Goal: Navigation & Orientation: Find specific page/section

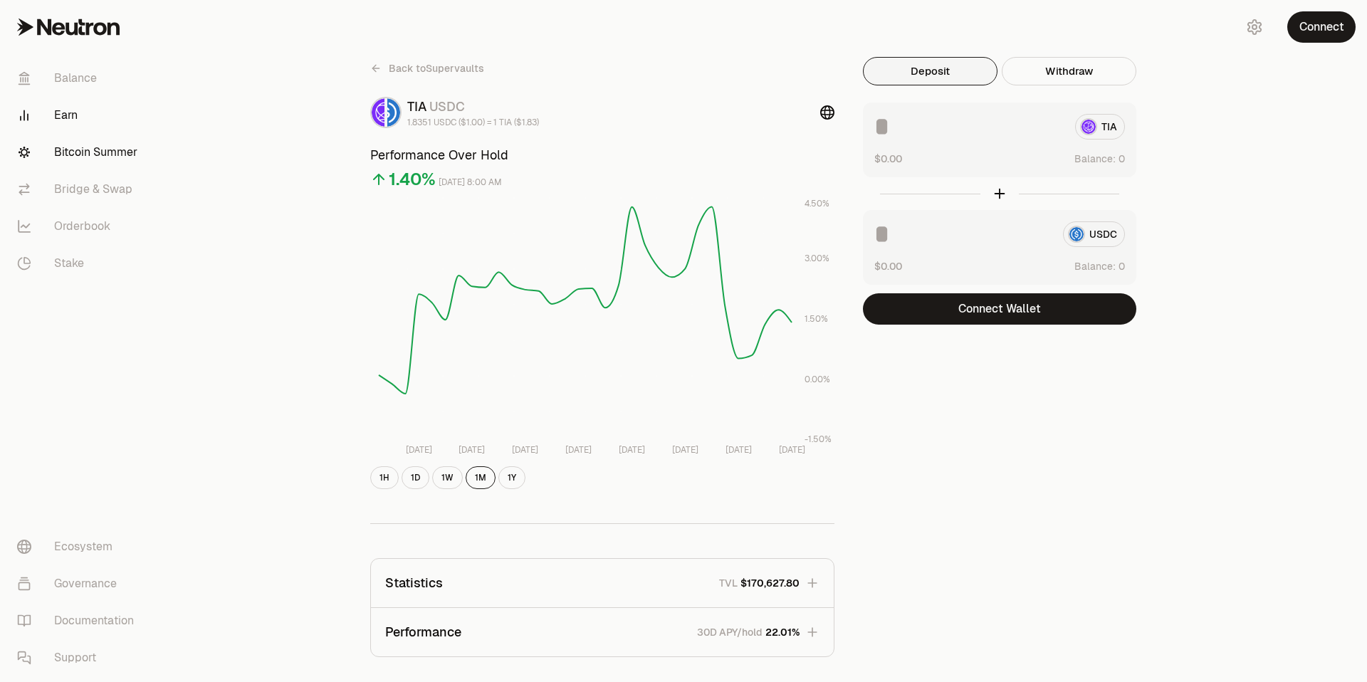
click at [97, 153] on link "Bitcoin Summer" at bounding box center [80, 152] width 148 height 37
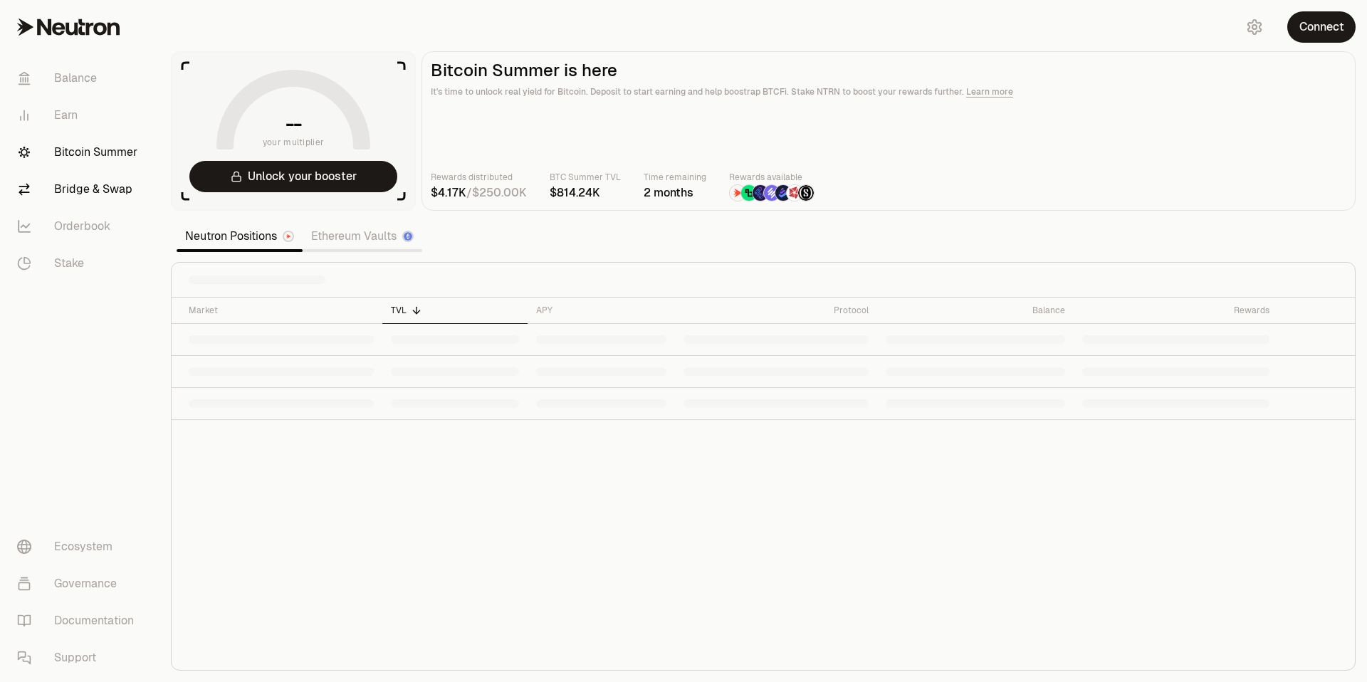
click at [90, 189] on link "Bridge & Swap" at bounding box center [80, 189] width 148 height 37
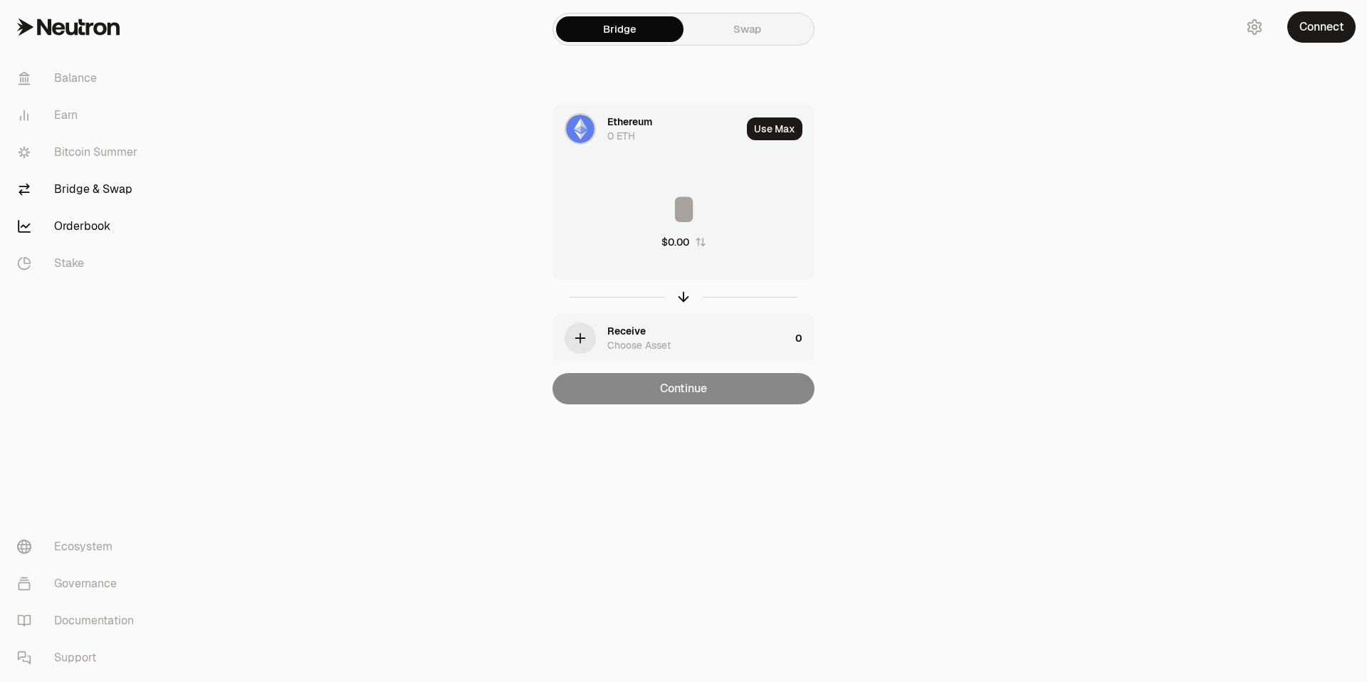
click at [83, 216] on link "Orderbook" at bounding box center [80, 226] width 148 height 37
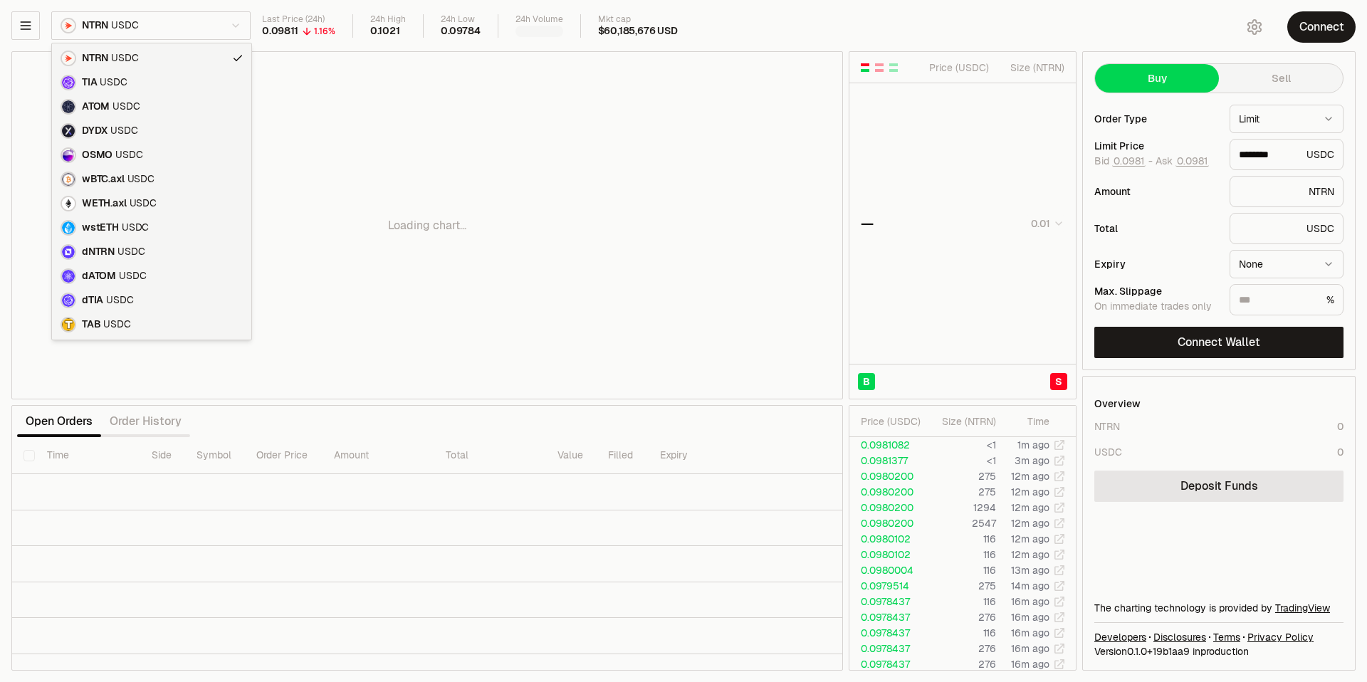
click at [187, 25] on html "Balance Earn Bitcoin Summer Bridge & Swap Orderbook Stake Ecosystem Governance …" at bounding box center [683, 341] width 1367 height 682
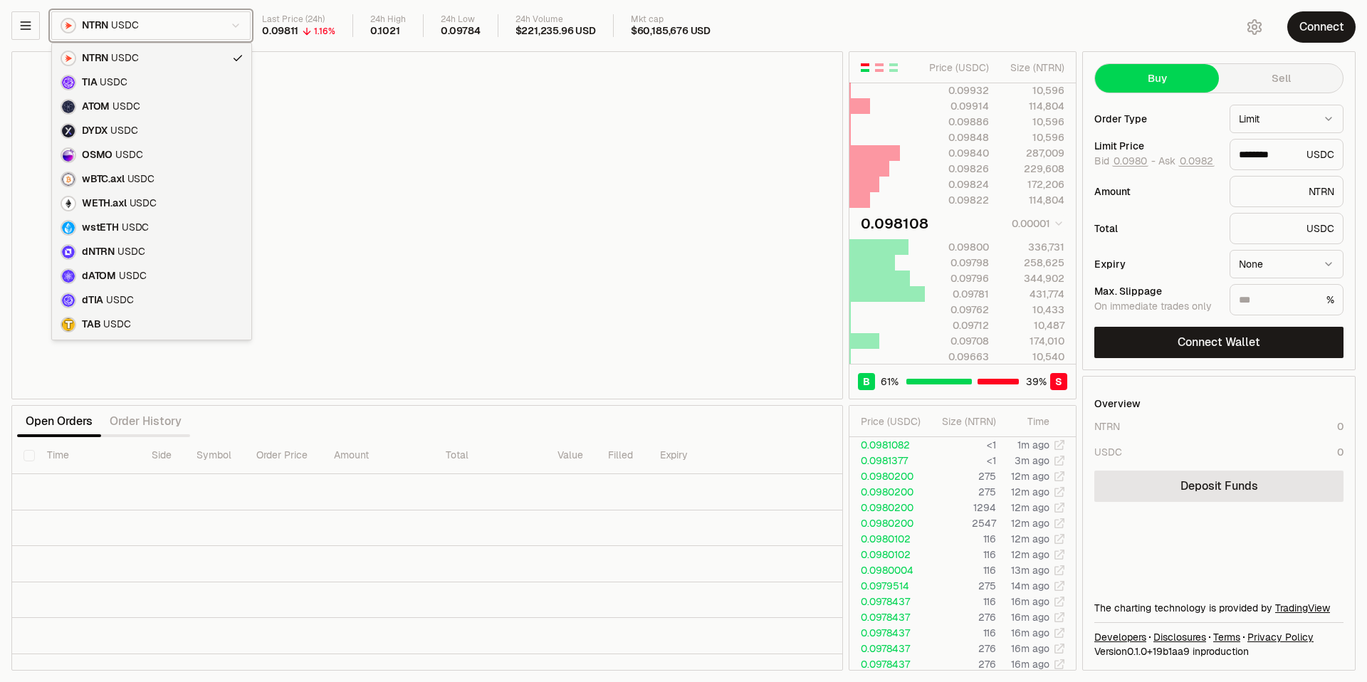
click at [187, 26] on html "Balance Earn Bitcoin Summer Bridge & Swap Orderbook Stake Ecosystem Governance …" at bounding box center [683, 341] width 1367 height 682
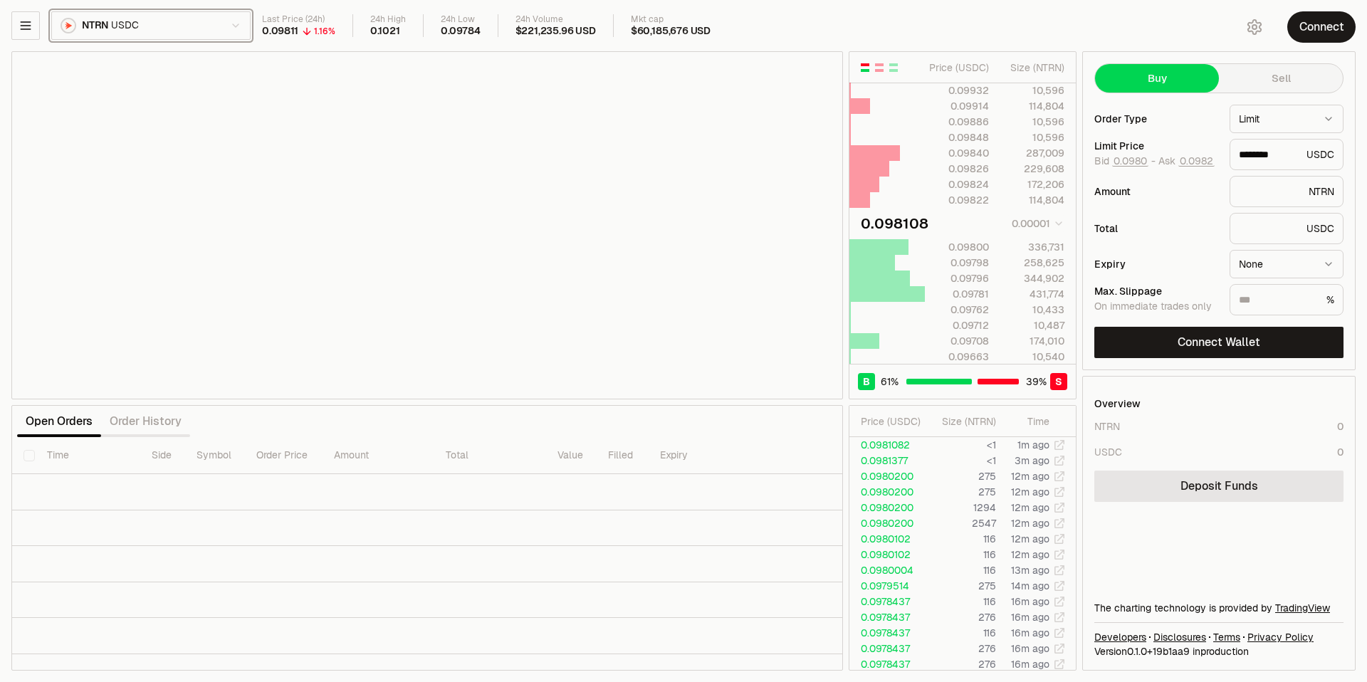
click at [187, 26] on html "Balance Earn Bitcoin Summer Bridge & Swap Orderbook Stake Ecosystem Governance …" at bounding box center [683, 341] width 1367 height 682
type input "********"
